Goal: Information Seeking & Learning: Check status

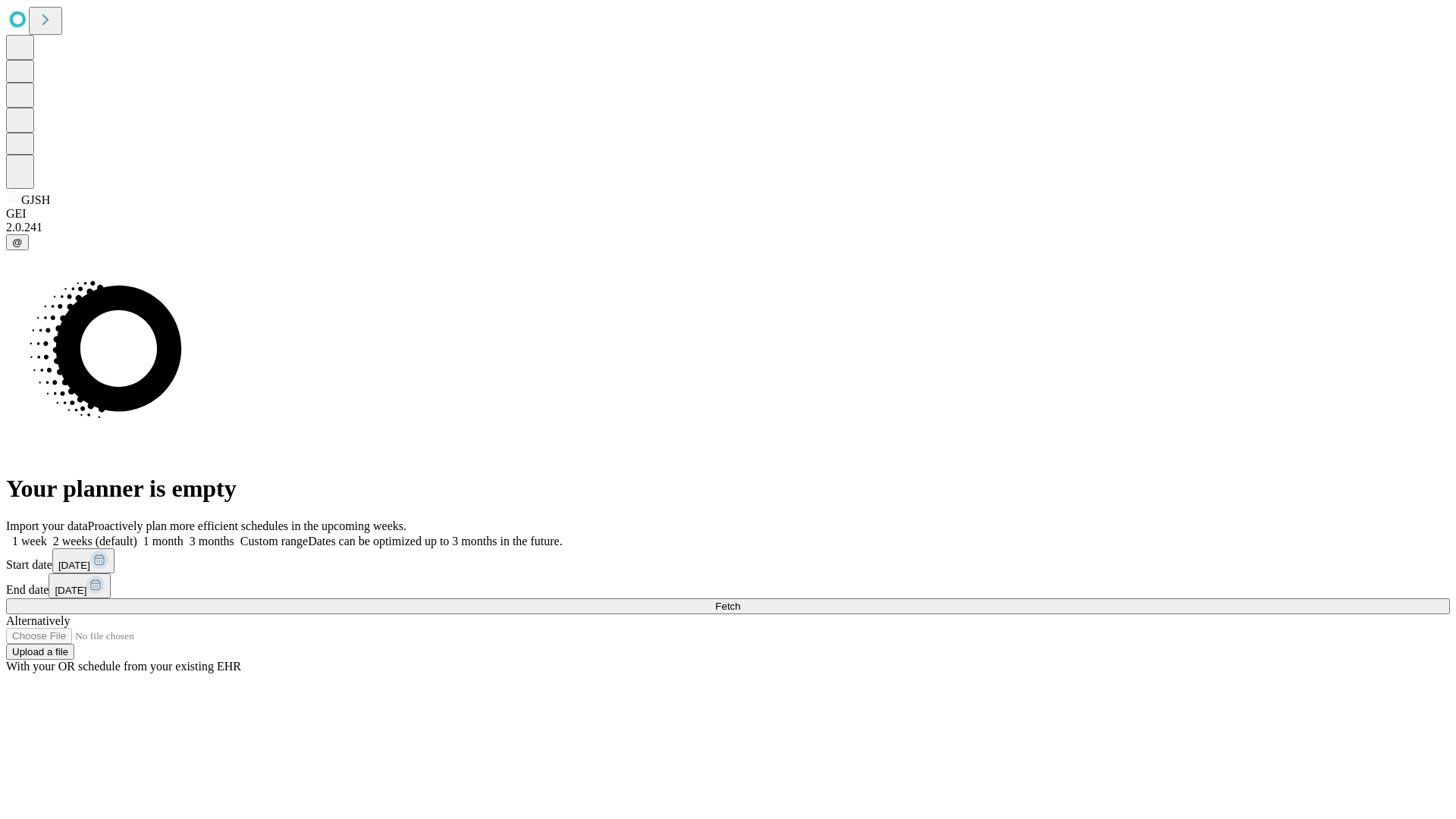
click at [740, 601] on span "Fetch" at bounding box center [728, 606] width 25 height 11
